Goal: Task Accomplishment & Management: Use online tool/utility

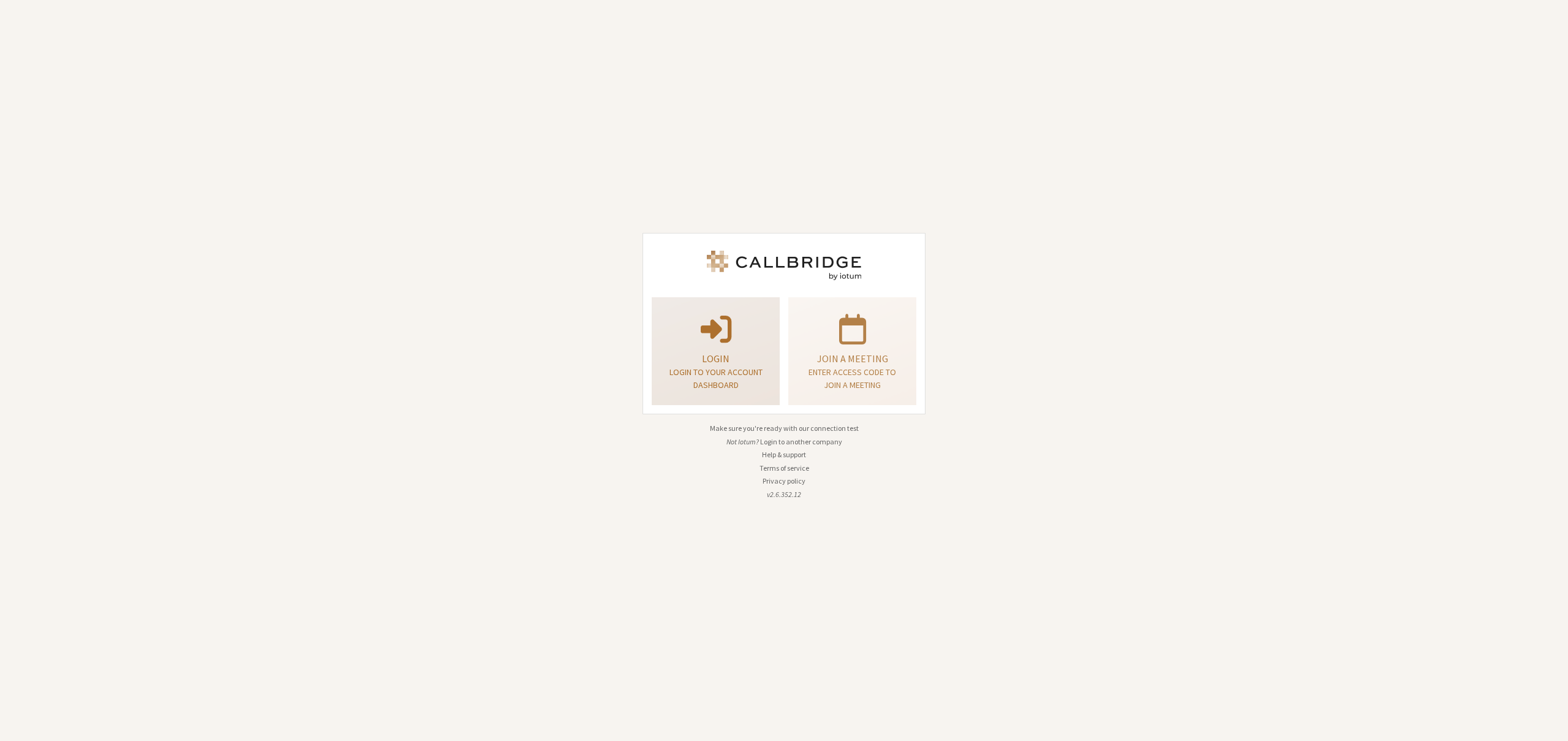
click at [715, 334] on span at bounding box center [716, 328] width 30 height 34
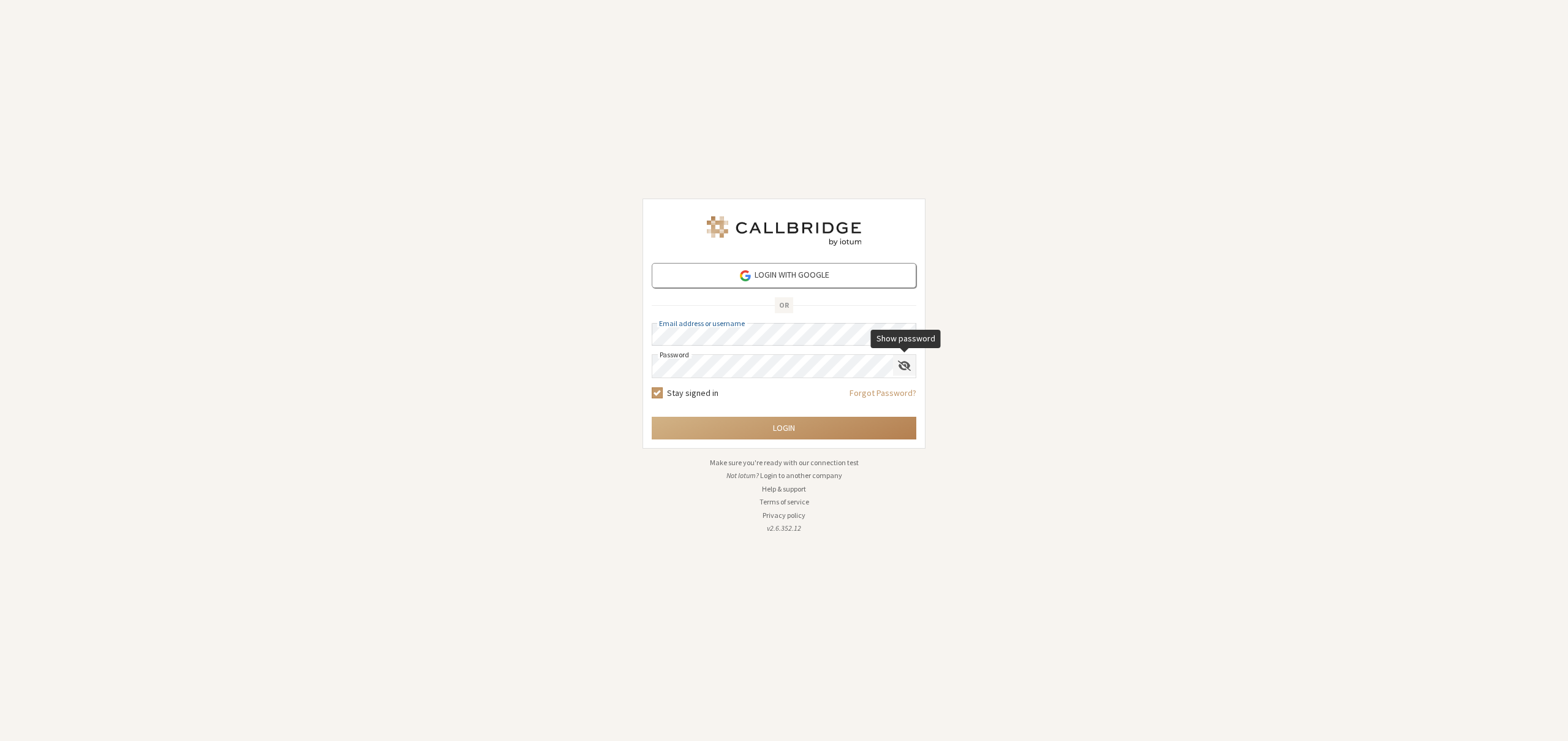
click at [906, 366] on span "Show password" at bounding box center [904, 365] width 13 height 12
click at [786, 427] on button "Login" at bounding box center [784, 427] width 265 height 23
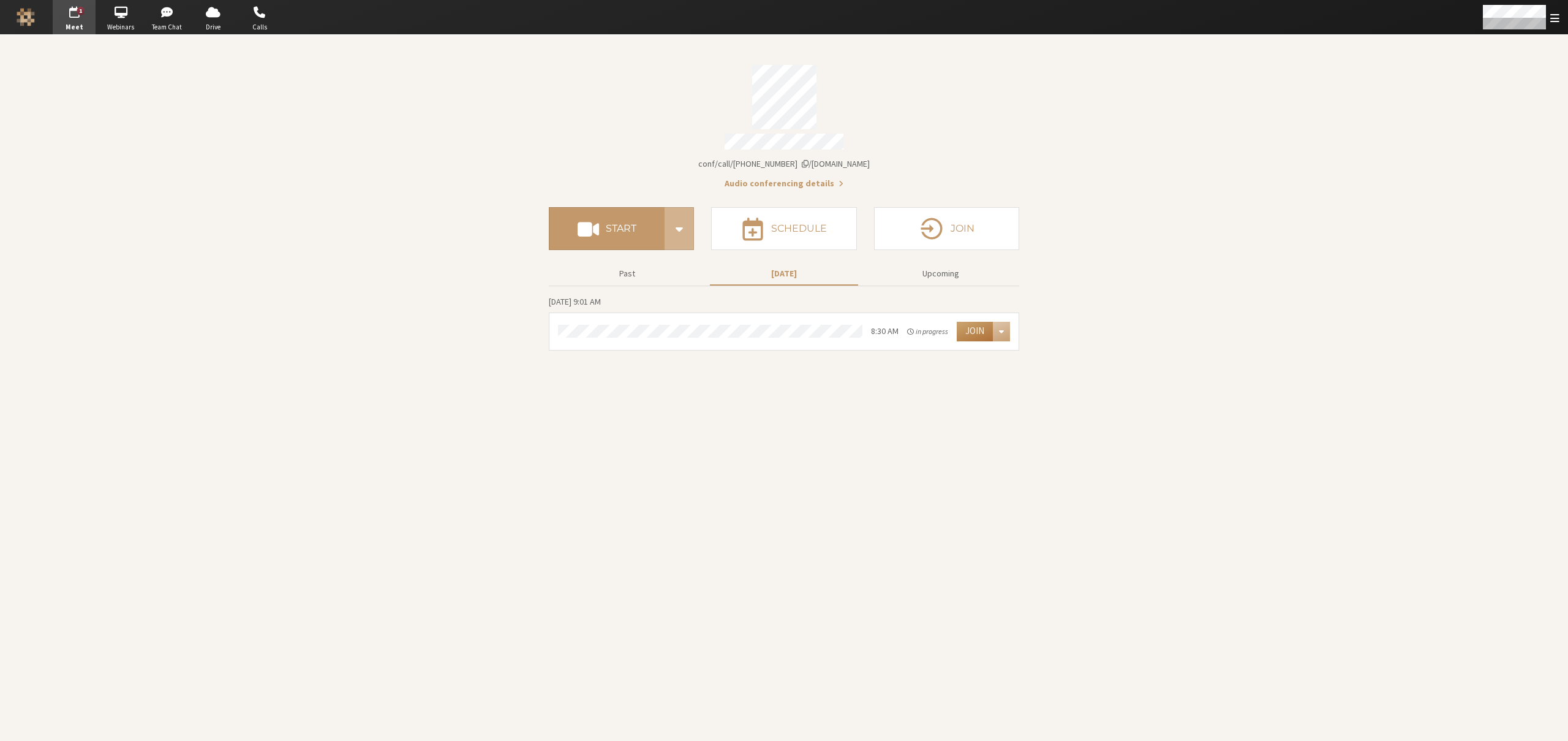
click at [974, 329] on button "Join" at bounding box center [974, 331] width 36 height 20
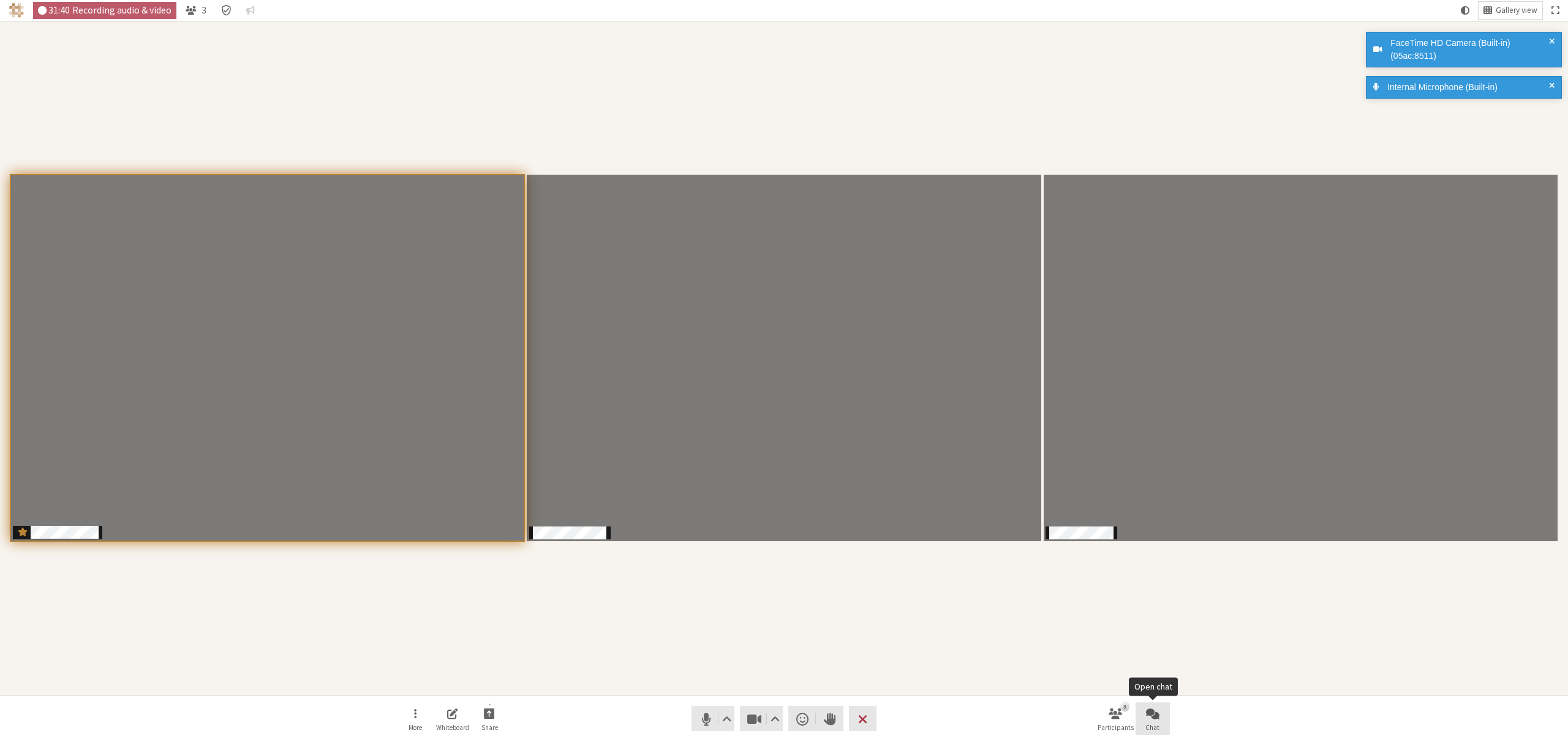
click at [1150, 724] on span "Chat" at bounding box center [1152, 728] width 14 height 7
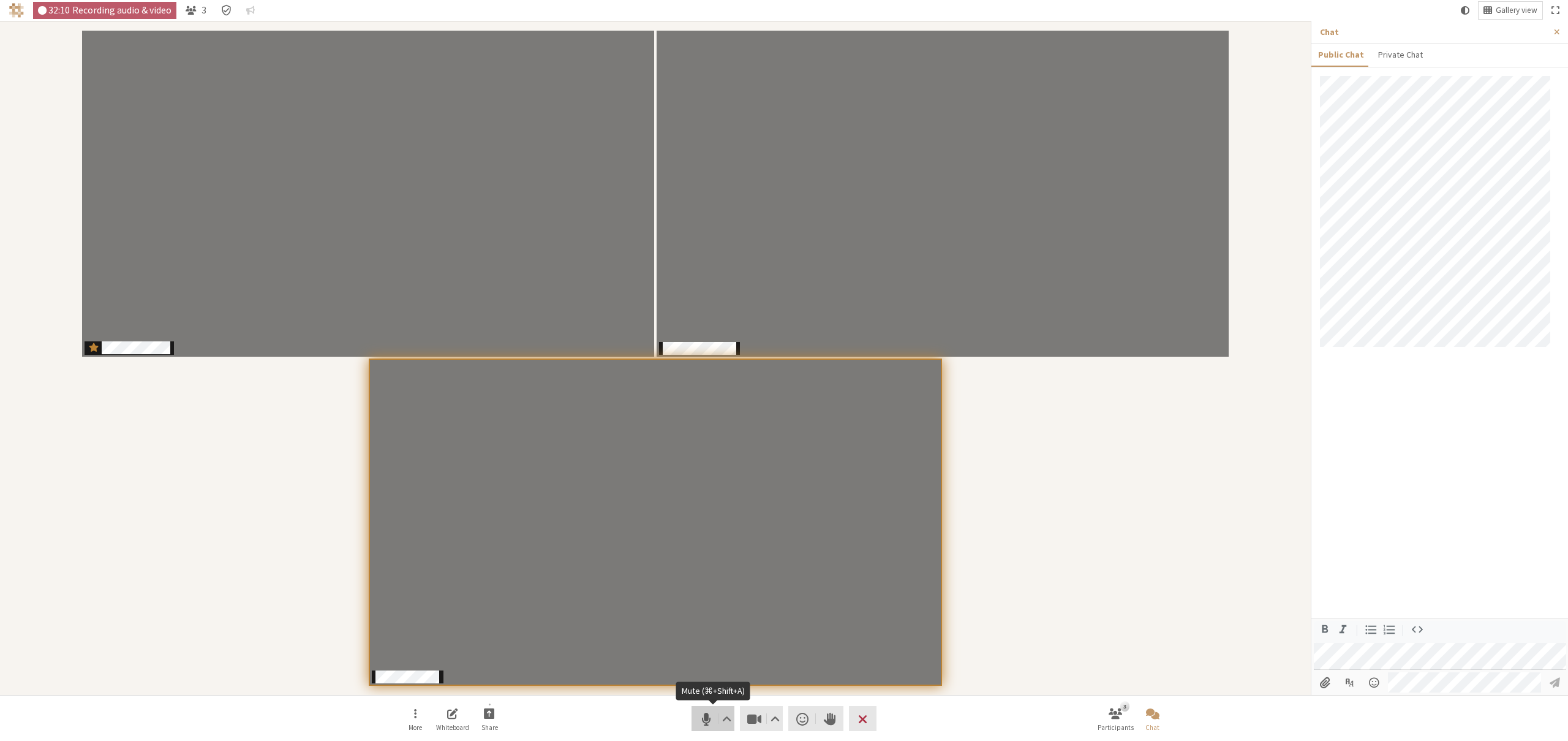
click at [701, 711] on span "Mute (⌘+Shift+A)" at bounding box center [706, 718] width 17 height 17
click at [770, 723] on span "Video setting" at bounding box center [775, 718] width 9 height 17
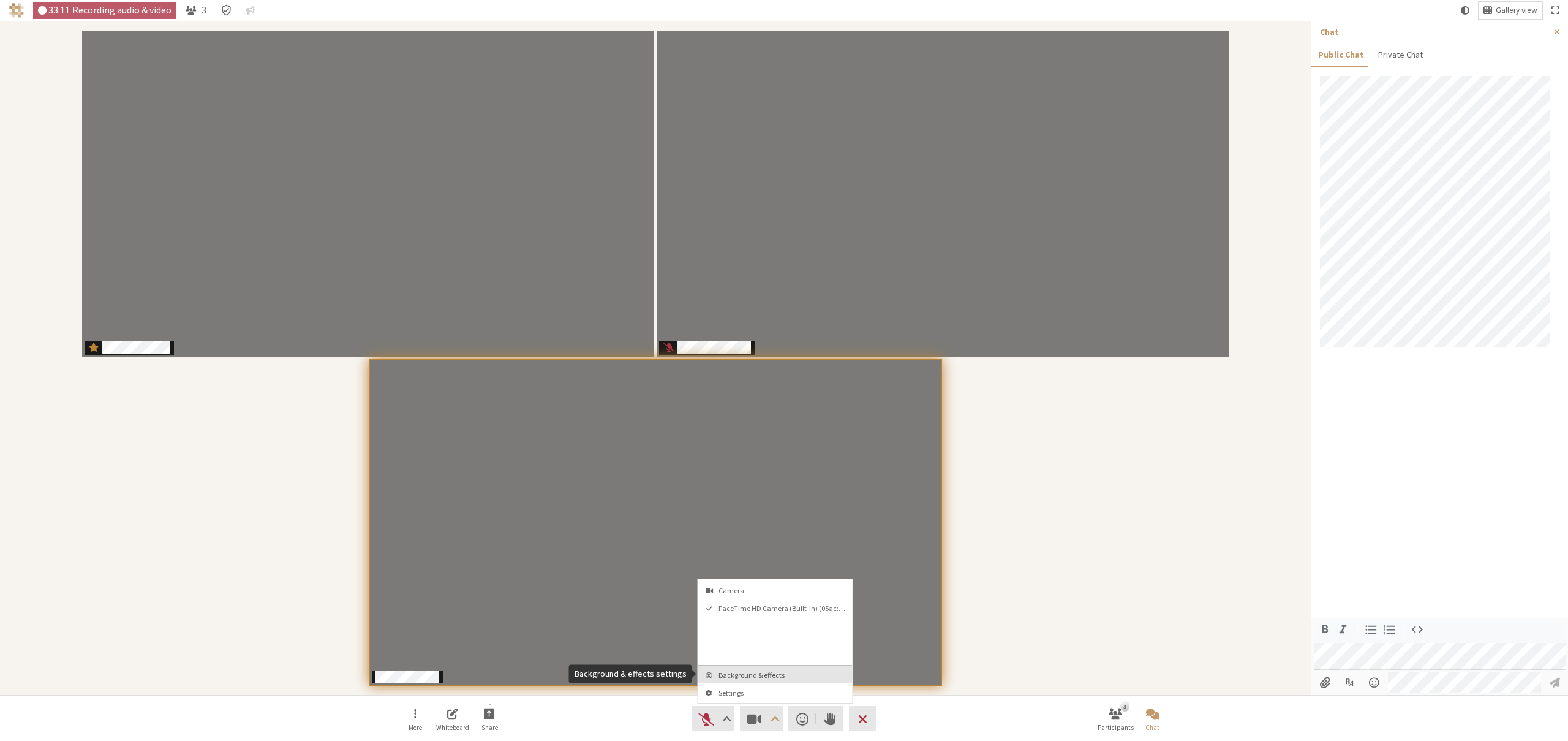
click at [751, 672] on span "Background & effects" at bounding box center [783, 674] width 129 height 8
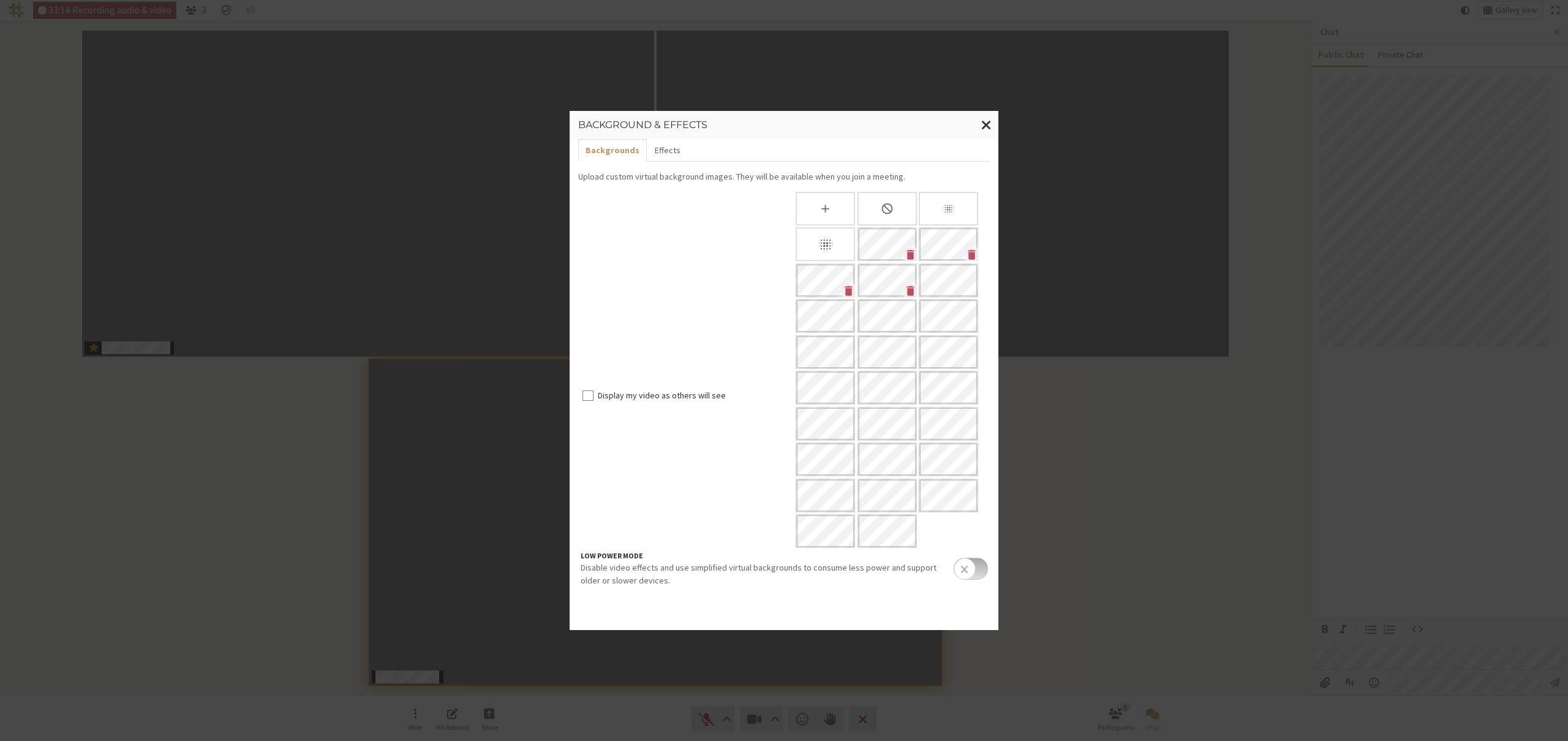
click at [979, 570] on input "checkbox" at bounding box center [971, 569] width 34 height 22
click at [986, 127] on span "Close modal" at bounding box center [986, 124] width 10 height 16
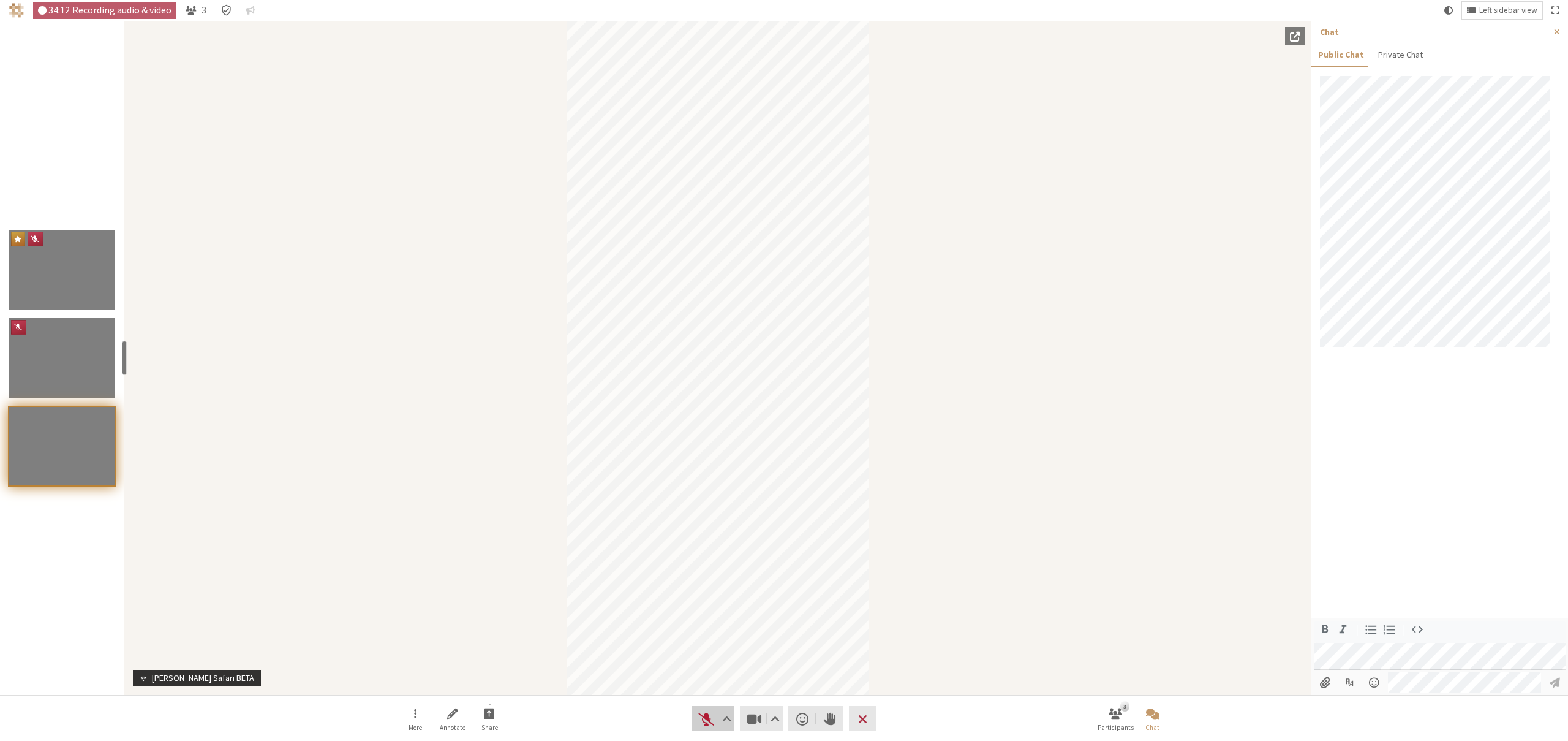
click at [703, 720] on span "Unmute (⌘+Shift+A)" at bounding box center [706, 718] width 17 height 17
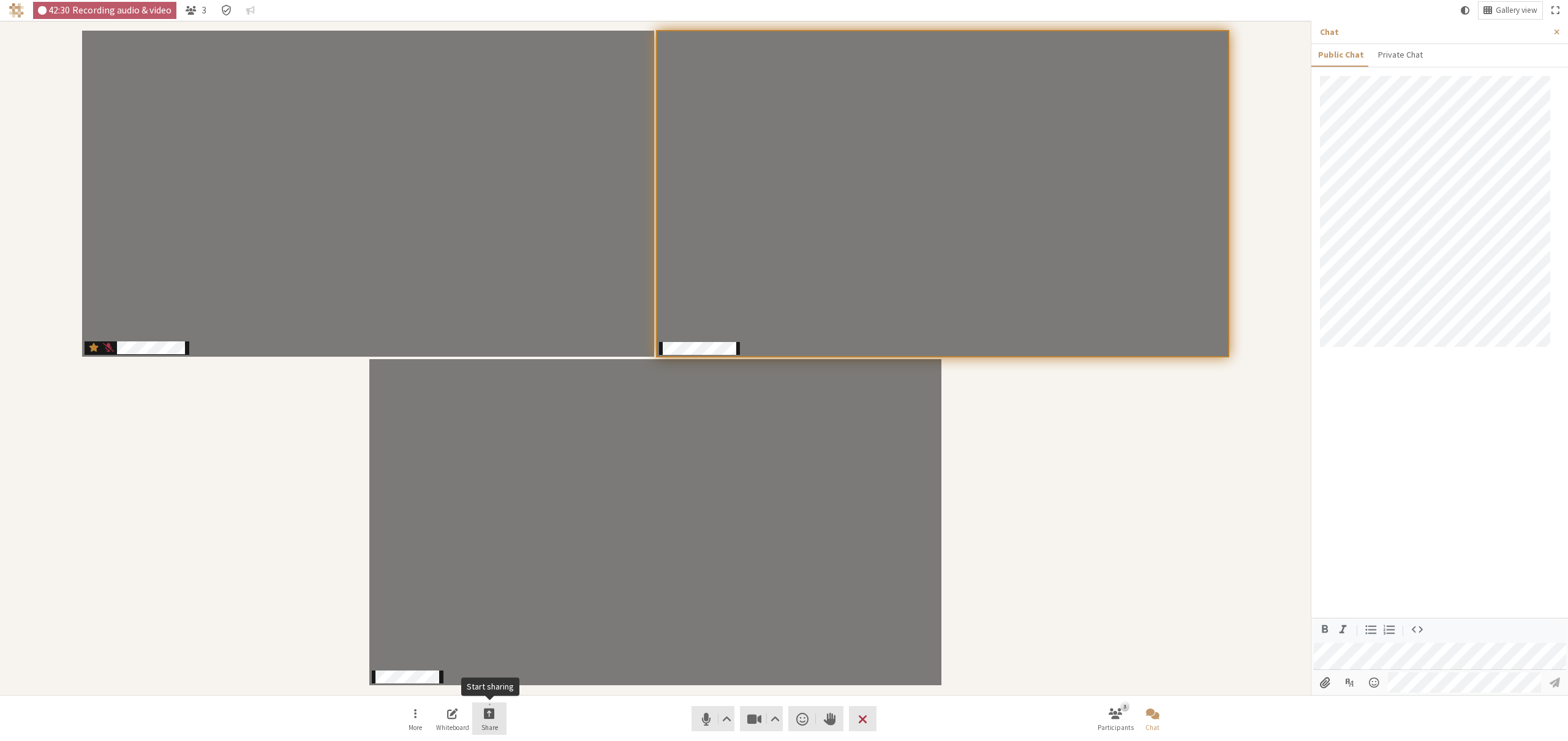
click at [486, 720] on span "Start sharing" at bounding box center [489, 713] width 11 height 14
click at [481, 683] on span "Share my screen" at bounding box center [499, 686] width 89 height 9
